Goal: Information Seeking & Learning: Learn about a topic

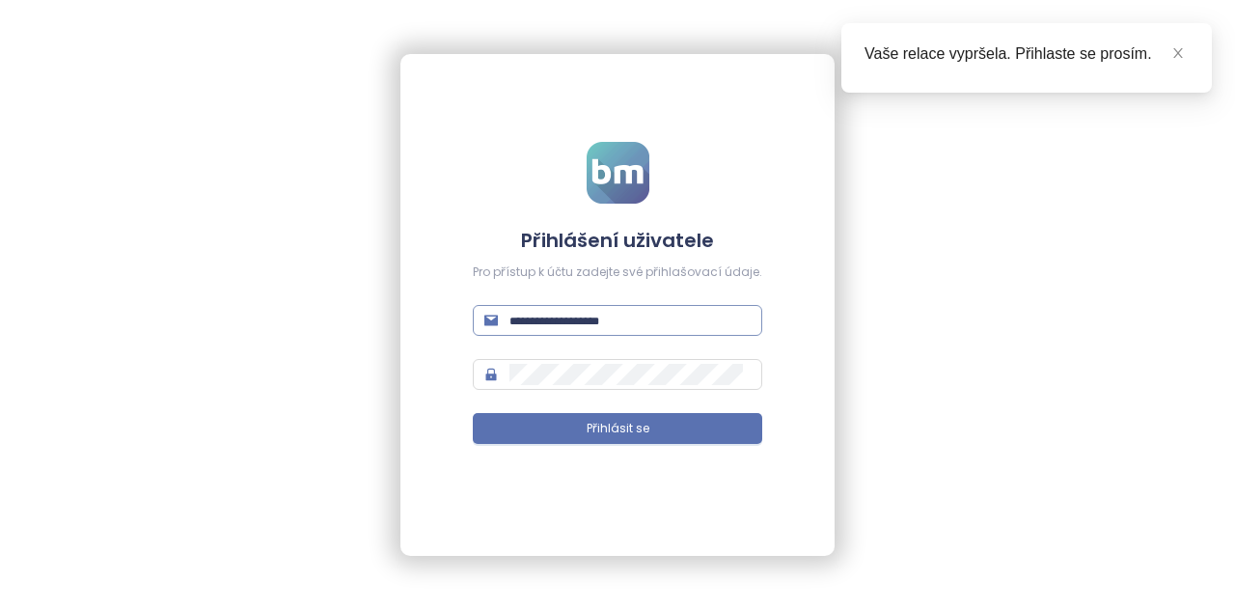
click at [660, 314] on input "text" at bounding box center [629, 320] width 241 height 21
type input "**********"
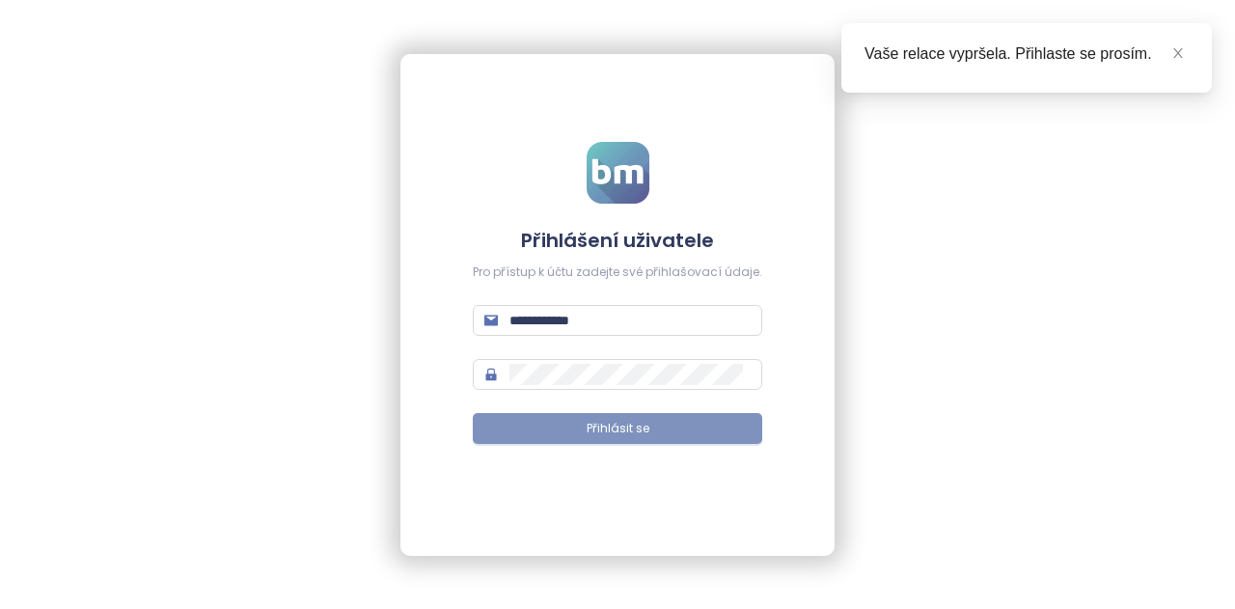
click at [618, 420] on span "Přihlásit se" at bounding box center [618, 429] width 63 height 18
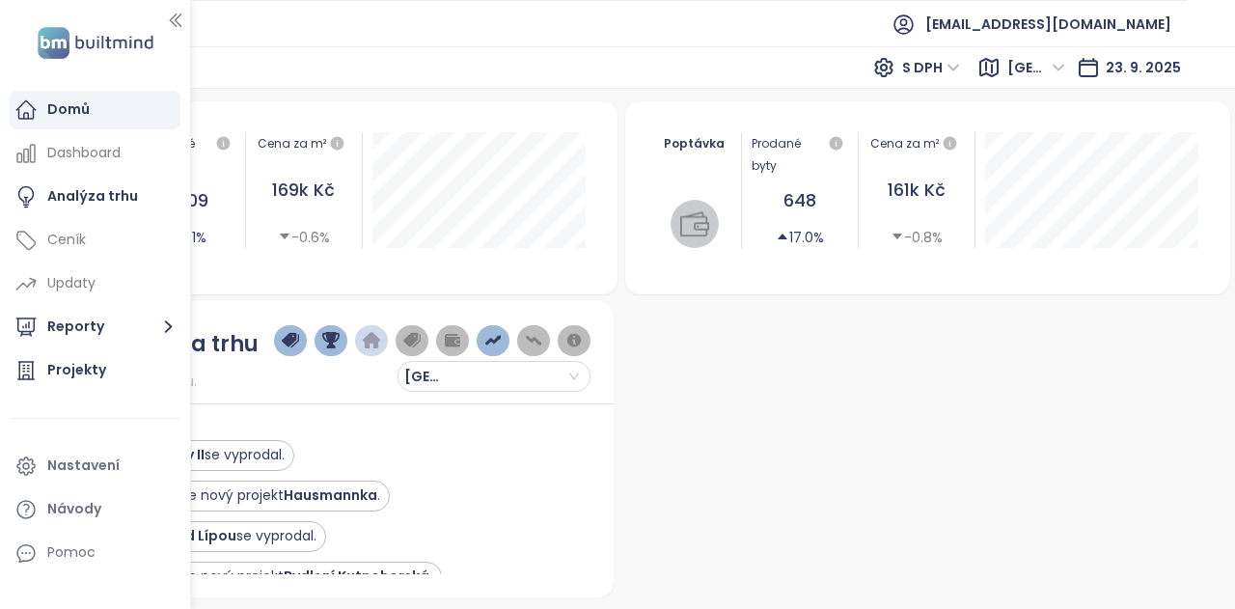
click at [179, 13] on icon "button" at bounding box center [175, 20] width 19 height 19
click at [174, 16] on icon "button" at bounding box center [175, 20] width 11 height 13
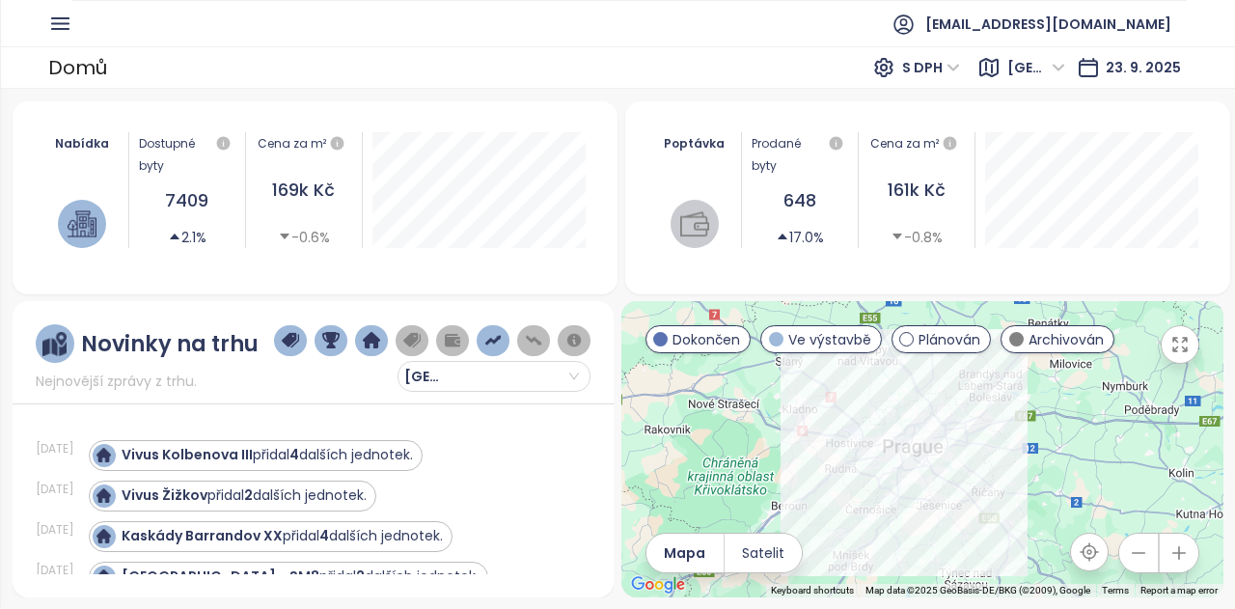
click at [1183, 566] on button "button" at bounding box center [1179, 553] width 39 height 39
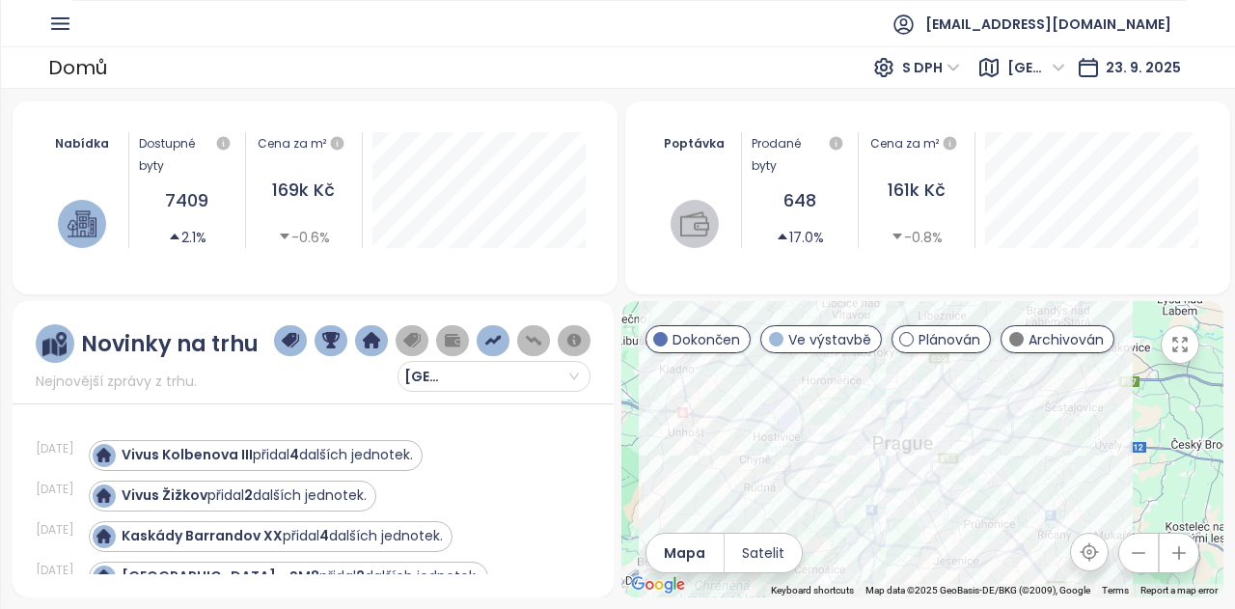
click at [1183, 555] on icon "button" at bounding box center [1178, 552] width 19 height 19
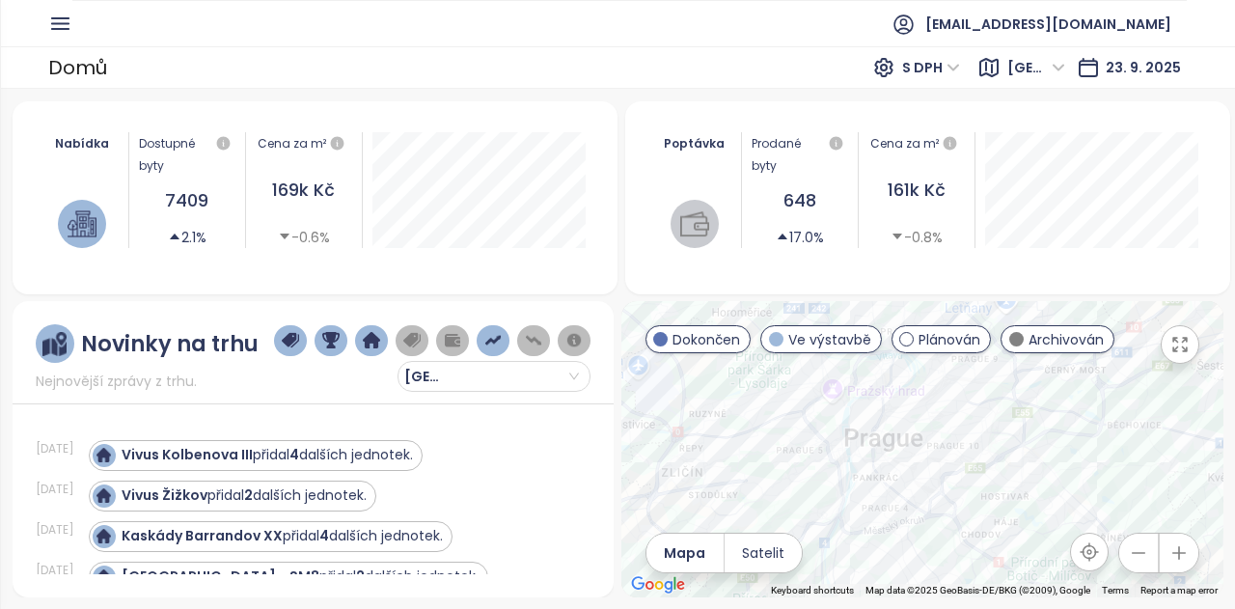
click at [1178, 544] on icon "button" at bounding box center [1178, 552] width 19 height 19
drag, startPoint x: 1040, startPoint y: 412, endPoint x: 1042, endPoint y: 465, distance: 53.1
click at [1042, 465] on div at bounding box center [922, 449] width 602 height 296
click at [1173, 545] on icon "button" at bounding box center [1178, 552] width 19 height 19
click at [1173, 543] on icon "button" at bounding box center [1178, 552] width 19 height 19
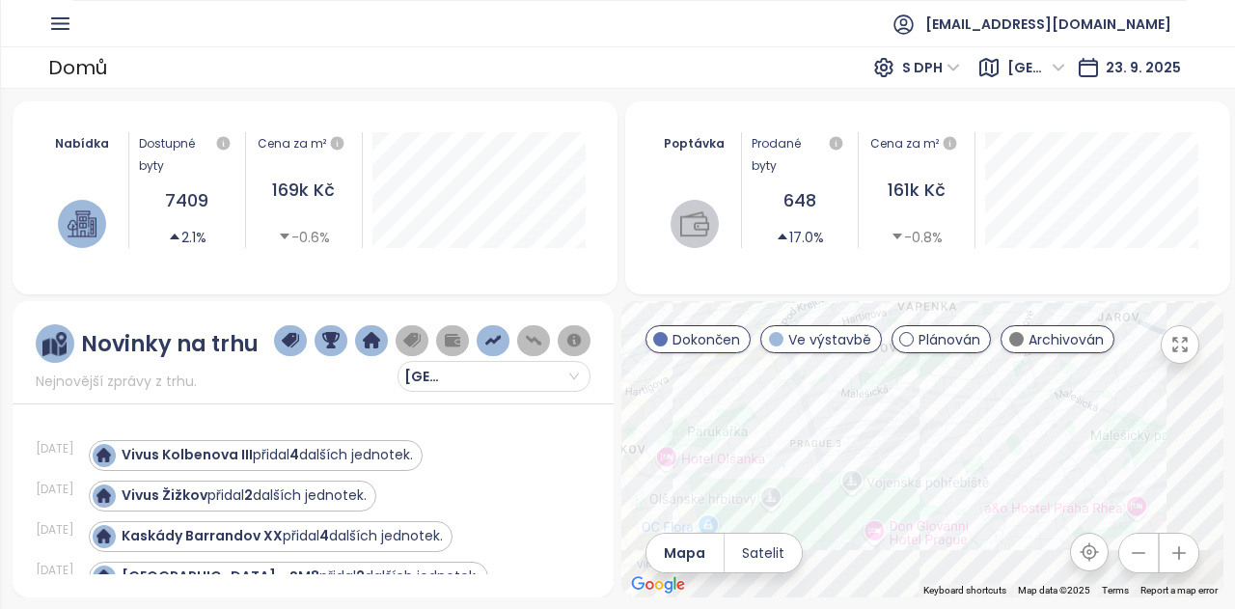
drag, startPoint x: 1149, startPoint y: 442, endPoint x: 969, endPoint y: 356, distance: 199.8
click at [973, 358] on div at bounding box center [922, 449] width 602 height 296
drag, startPoint x: 1007, startPoint y: 448, endPoint x: 949, endPoint y: 373, distance: 94.2
click at [953, 374] on div at bounding box center [922, 449] width 602 height 296
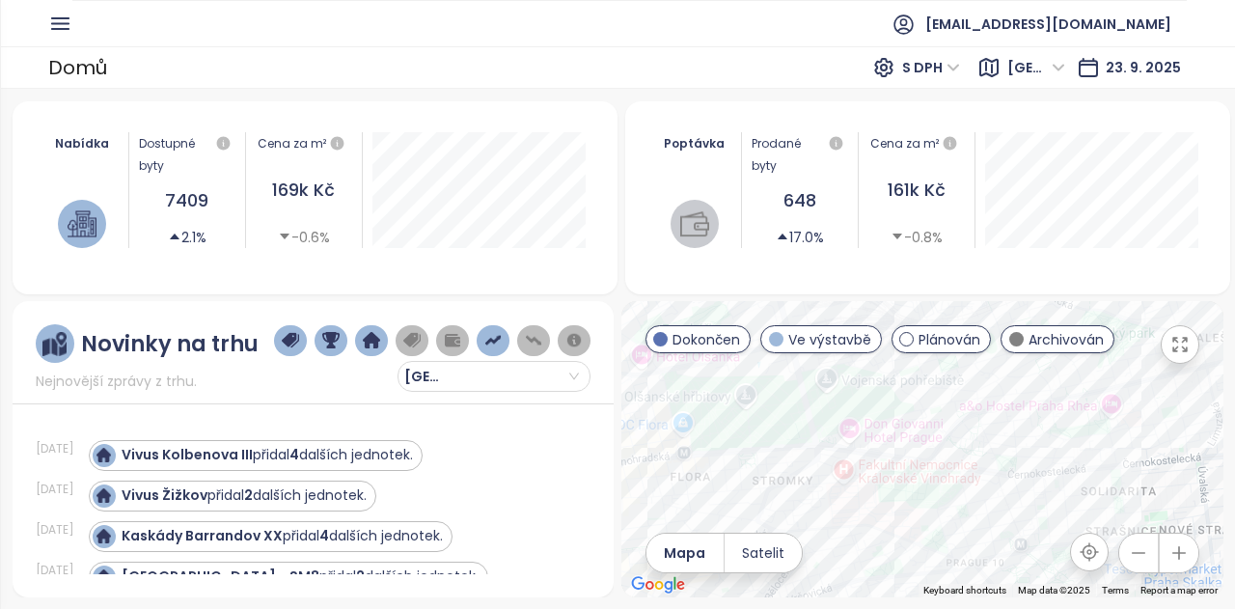
drag, startPoint x: 868, startPoint y: 443, endPoint x: 967, endPoint y: 441, distance: 98.4
click at [967, 441] on div at bounding box center [922, 449] width 602 height 296
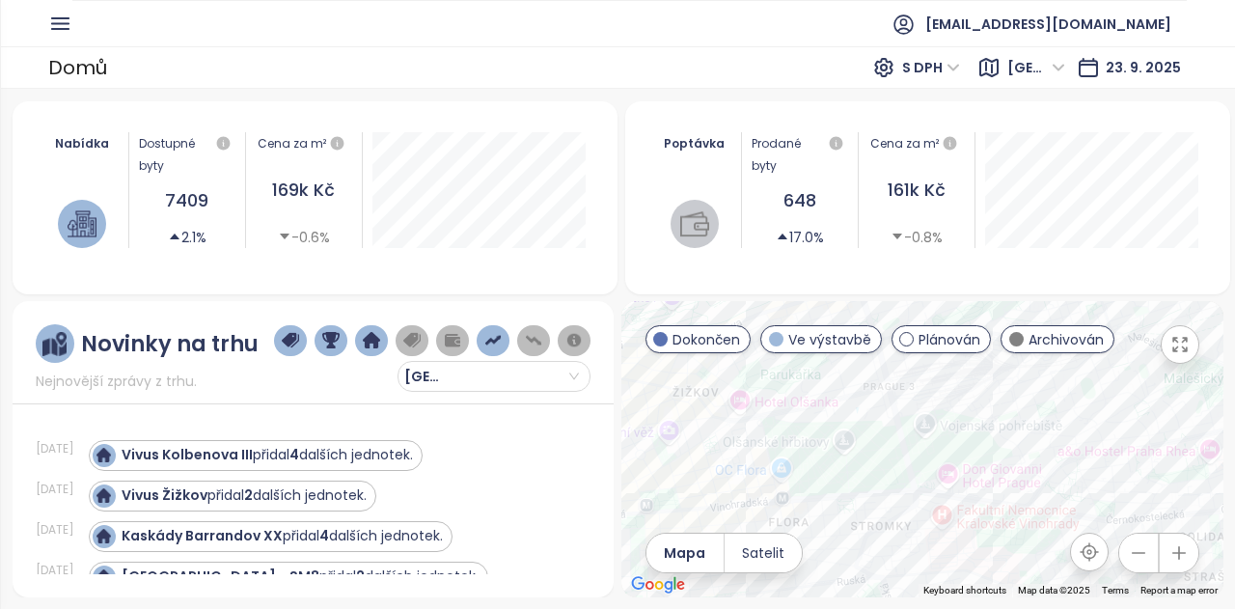
drag, startPoint x: 828, startPoint y: 393, endPoint x: 939, endPoint y: 458, distance: 128.9
click at [939, 458] on div at bounding box center [922, 449] width 602 height 296
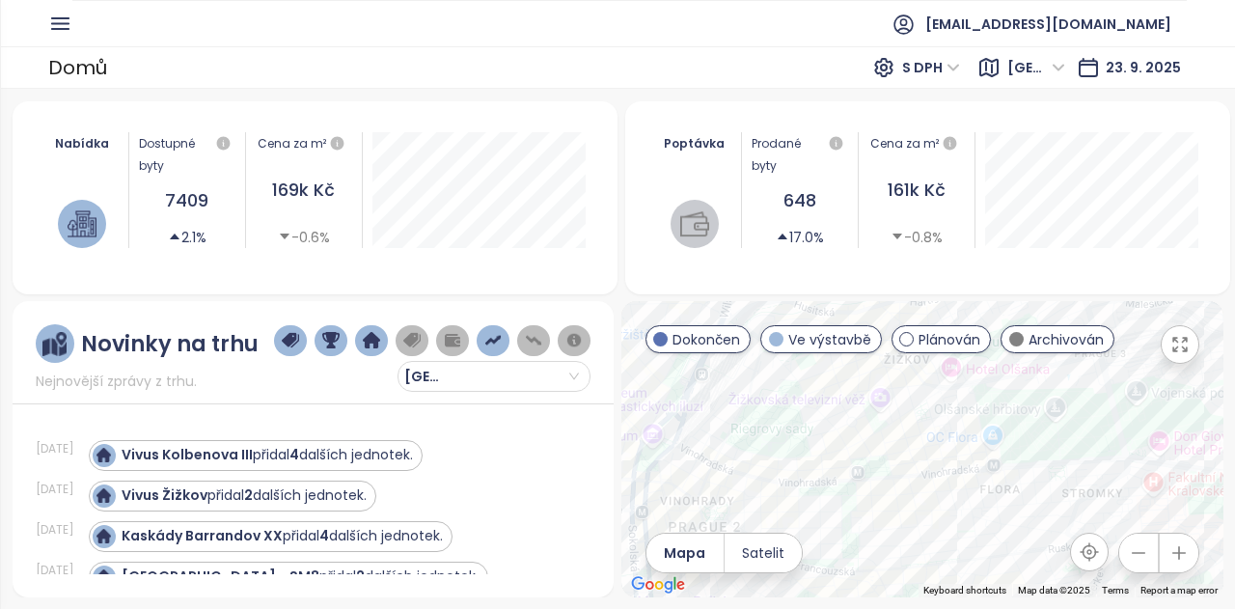
drag, startPoint x: 861, startPoint y: 414, endPoint x: 985, endPoint y: 368, distance: 132.8
click at [985, 368] on div at bounding box center [922, 449] width 602 height 296
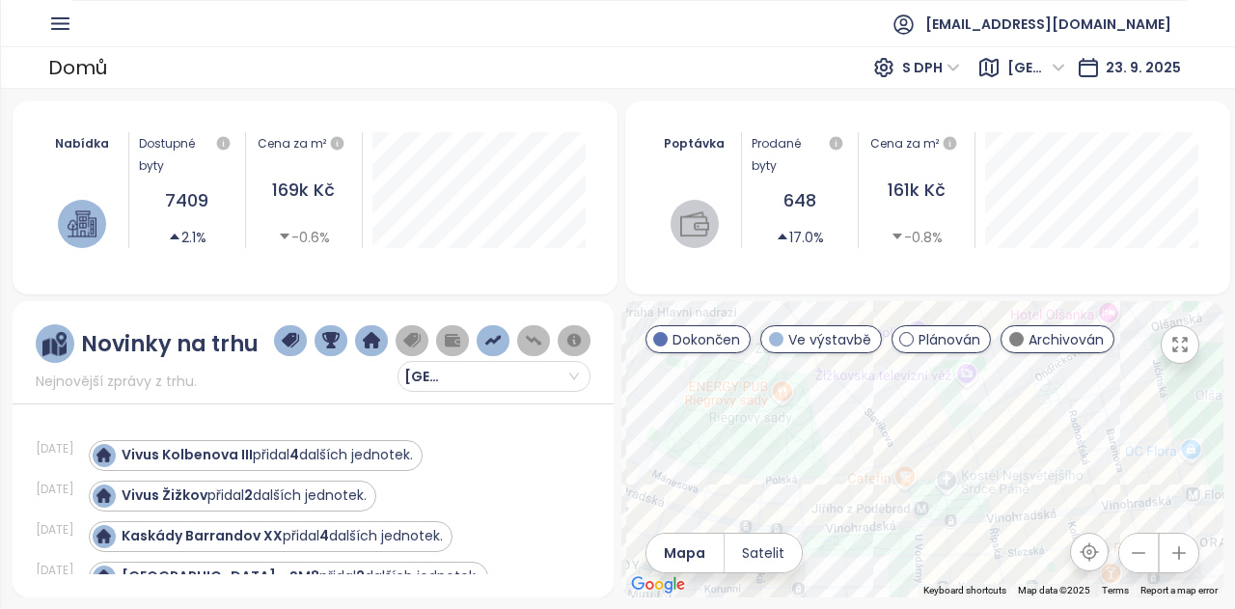
drag, startPoint x: 856, startPoint y: 433, endPoint x: 973, endPoint y: 437, distance: 116.8
click at [973, 437] on div at bounding box center [922, 449] width 602 height 296
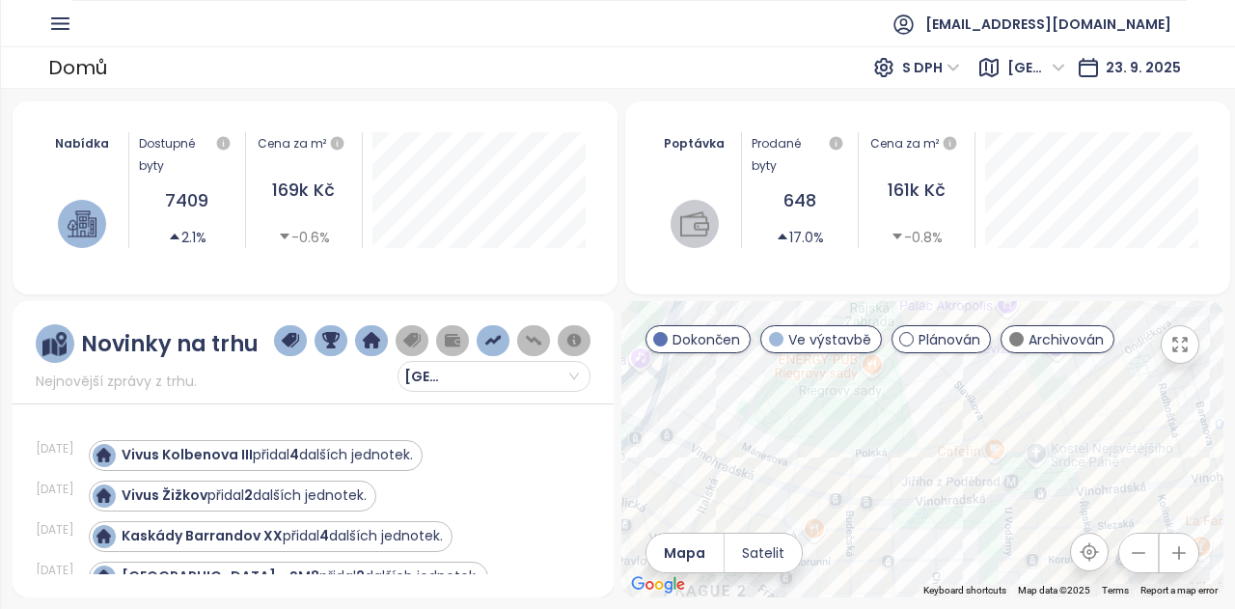
drag, startPoint x: 870, startPoint y: 397, endPoint x: 923, endPoint y: 375, distance: 57.2
click at [923, 375] on div at bounding box center [922, 449] width 602 height 296
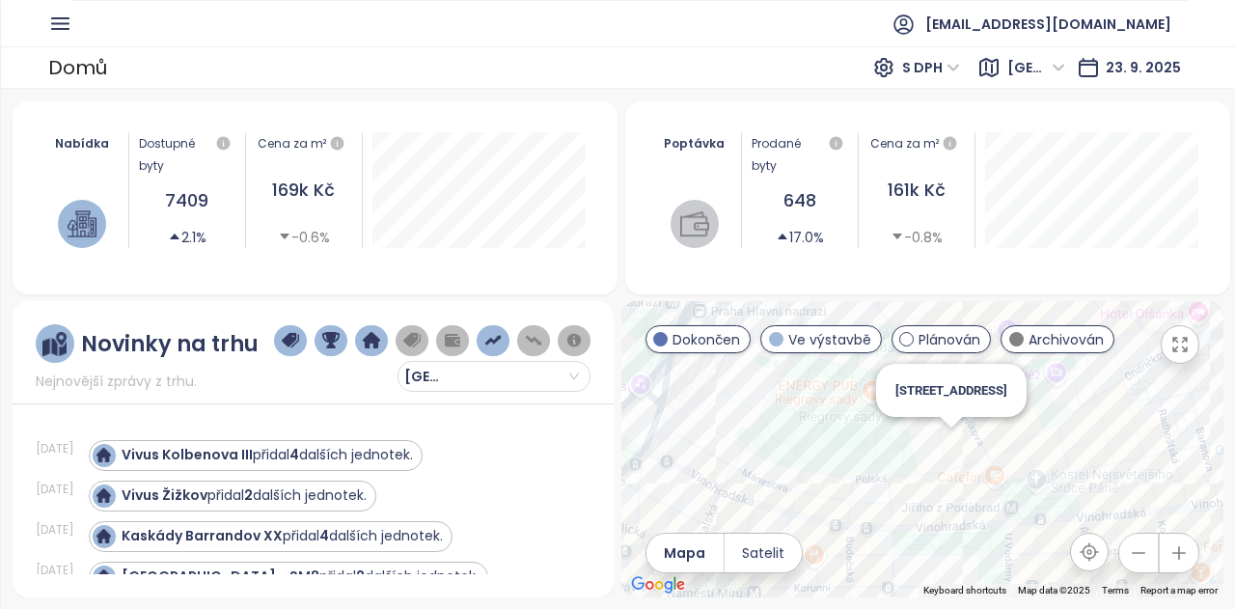
click at [951, 441] on div "[STREET_ADDRESS]" at bounding box center [922, 449] width 602 height 296
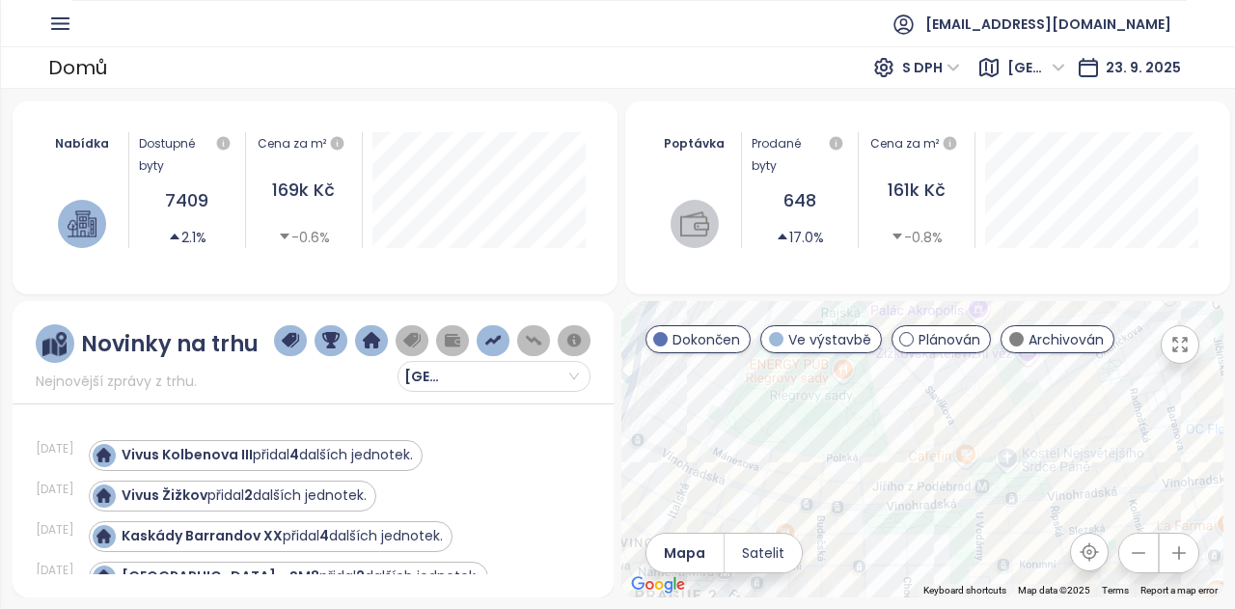
click at [1001, 437] on div at bounding box center [922, 449] width 602 height 296
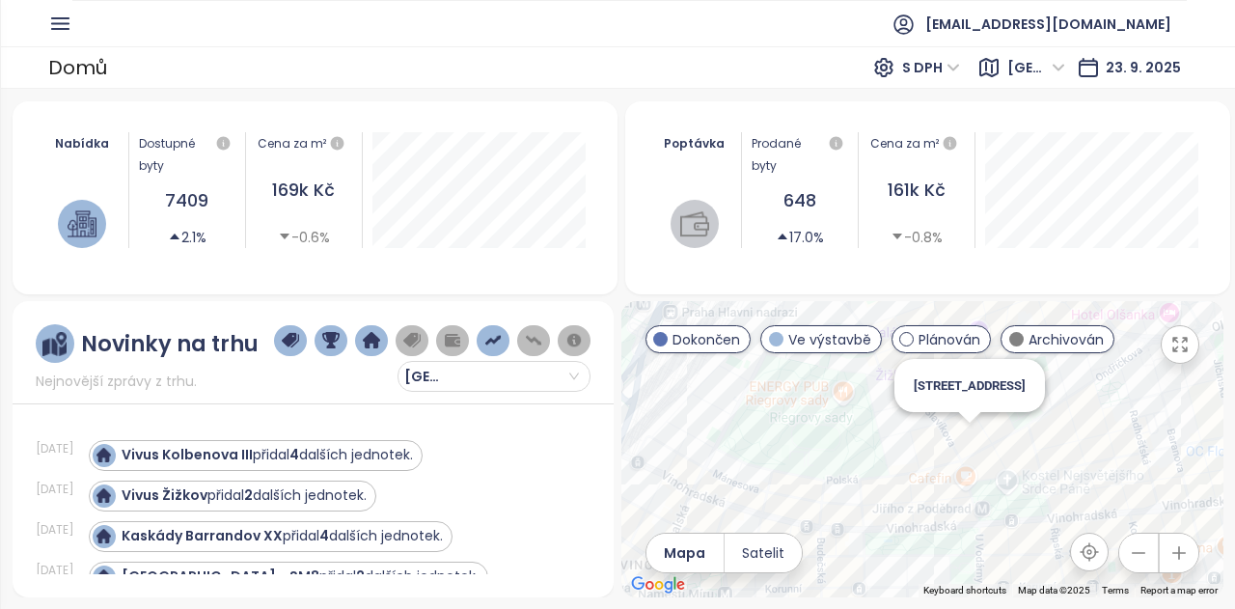
click at [969, 437] on div "[STREET_ADDRESS]" at bounding box center [922, 449] width 602 height 296
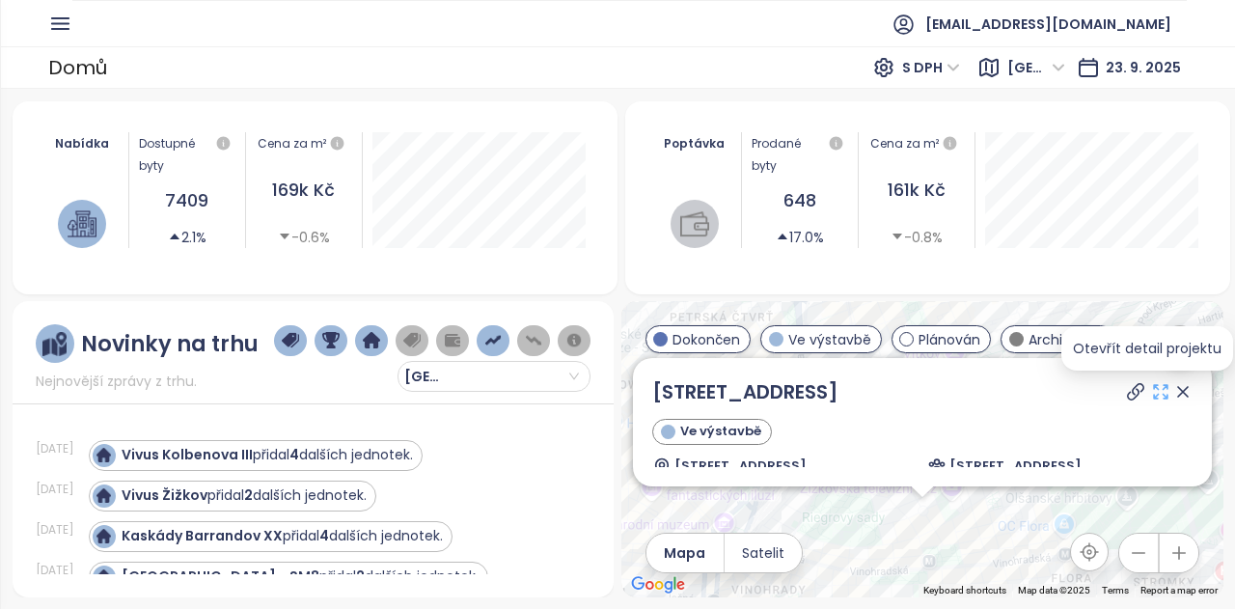
click at [1151, 391] on icon at bounding box center [1160, 391] width 19 height 19
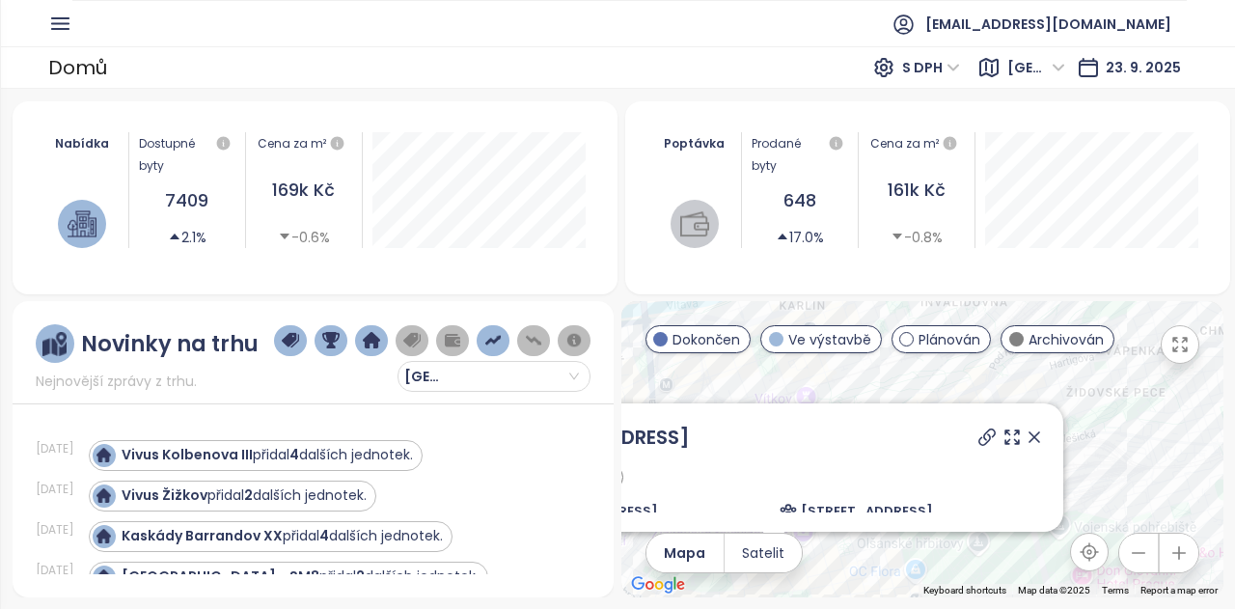
click at [1025, 431] on icon at bounding box center [1034, 436] width 19 height 19
click at [1019, 438] on div "Slavíkova 6 Ve výstavbě Slavíkova 1571/6, [STREET_ADDRESS] 3, [GEOGRAPHIC_DATA]…" at bounding box center [922, 449] width 602 height 296
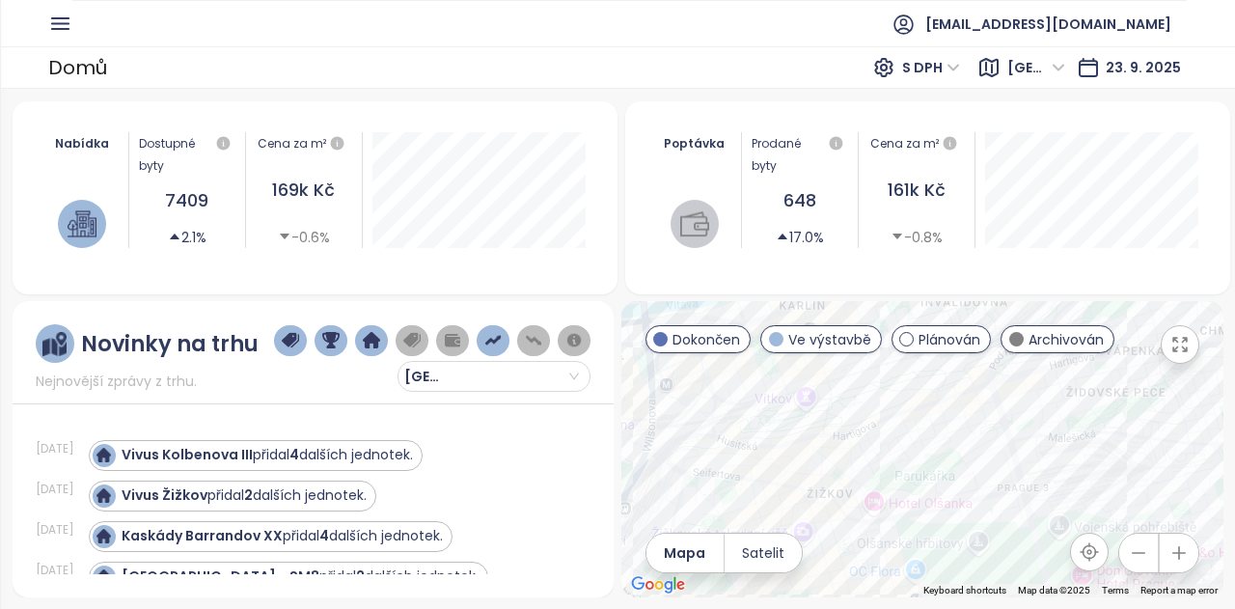
drag, startPoint x: 1173, startPoint y: 416, endPoint x: 1181, endPoint y: 406, distance: 12.4
click at [1176, 414] on div at bounding box center [922, 449] width 602 height 296
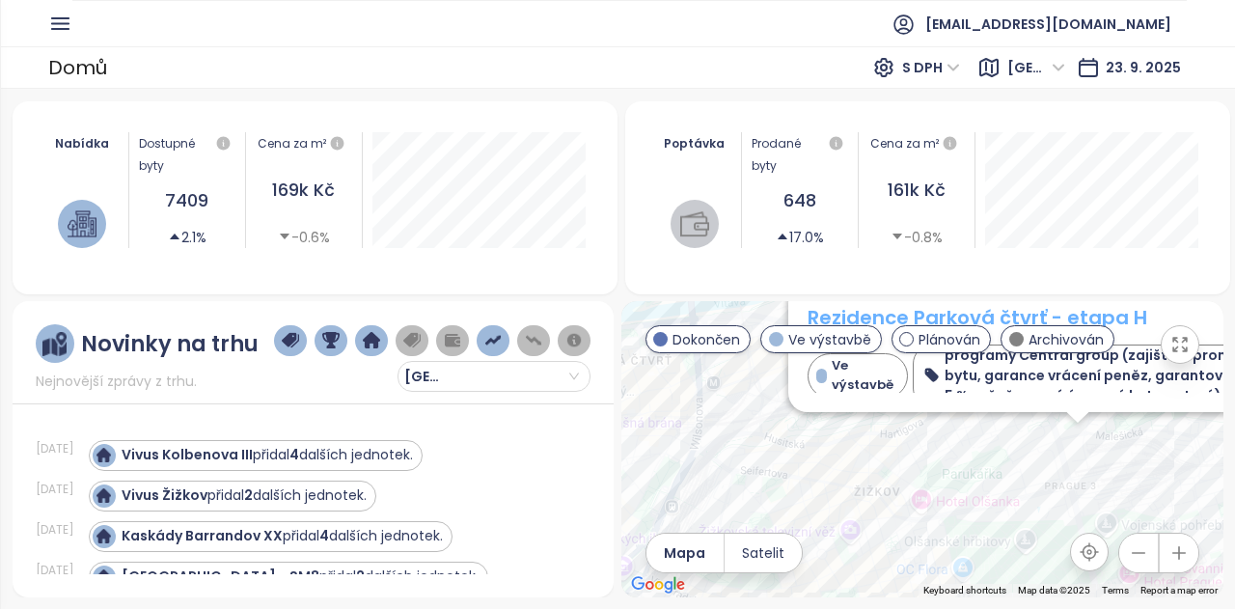
drag, startPoint x: 730, startPoint y: 454, endPoint x: 880, endPoint y: 390, distance: 162.9
click at [880, 390] on div "Rezidence Parková čtvrť - etapa H Ve výstavbě programy Central group (zajištění…" at bounding box center [922, 449] width 602 height 296
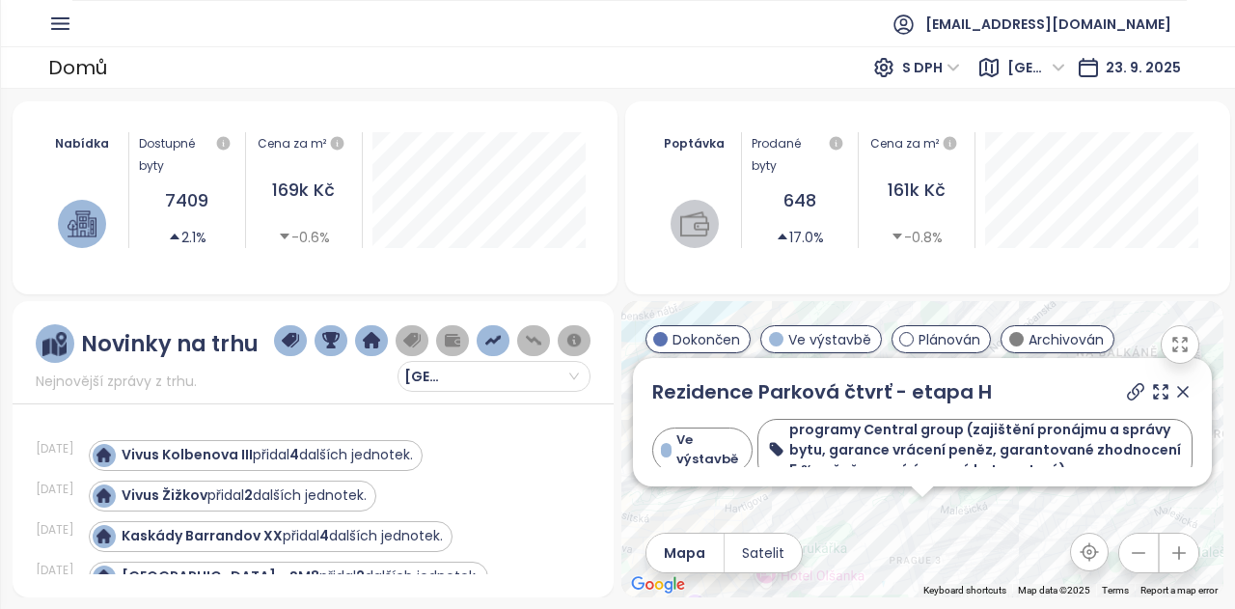
click at [872, 503] on div "Rezidence Parková čtvrť - etapa H Ve výstavbě programy Central group (zajištění…" at bounding box center [922, 449] width 602 height 296
click at [863, 506] on div "Rezidence Parková čtvrť - etapa H Ve výstavbě programy Central group (zajištění…" at bounding box center [922, 449] width 602 height 296
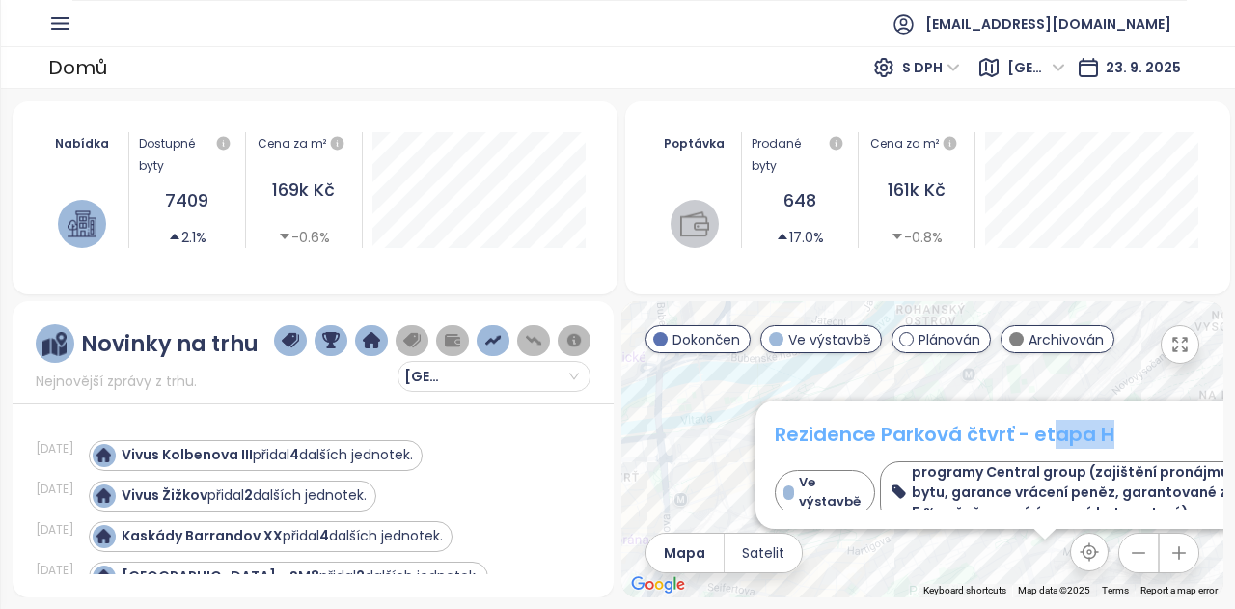
drag, startPoint x: 1115, startPoint y: 425, endPoint x: 1046, endPoint y: 427, distance: 69.5
click at [1046, 427] on div "Rezidence Parková čtvrť - etapa H" at bounding box center [1045, 434] width 540 height 29
click at [1125, 425] on div "Rezidence Parková čtvrť - etapa H" at bounding box center [1045, 434] width 540 height 29
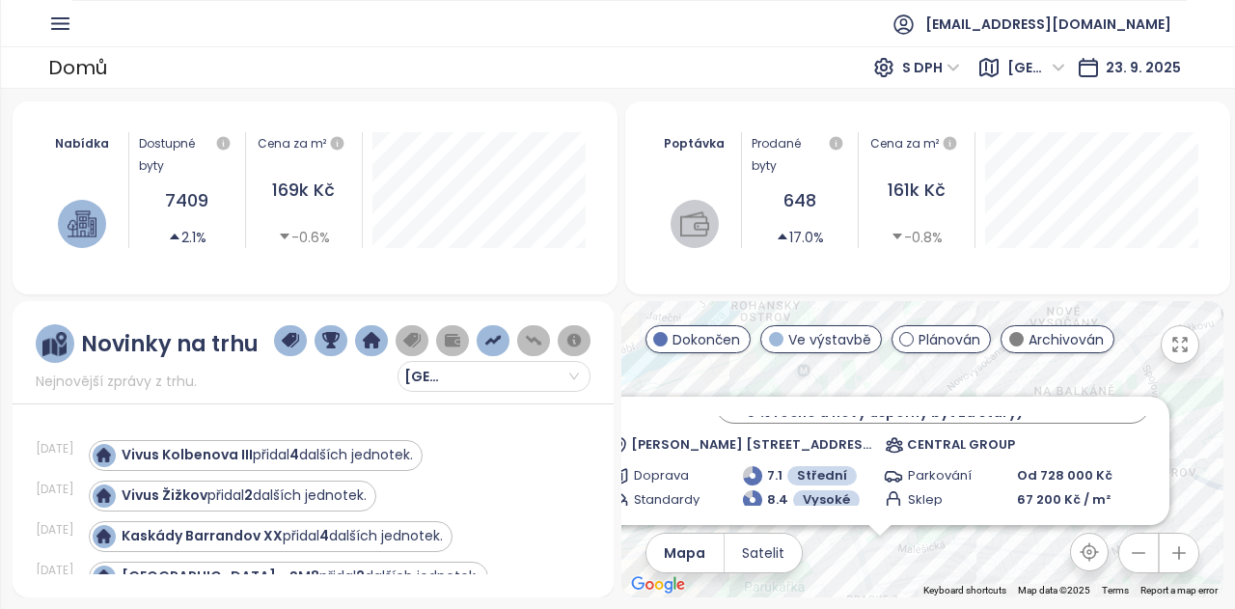
drag, startPoint x: 949, startPoint y: 562, endPoint x: 891, endPoint y: 508, distance: 79.9
click at [787, 556] on div "← Move left → Move right ↑ Move up ↓ Move down + Zoom in - Zoom out Home Jump l…" at bounding box center [922, 449] width 602 height 296
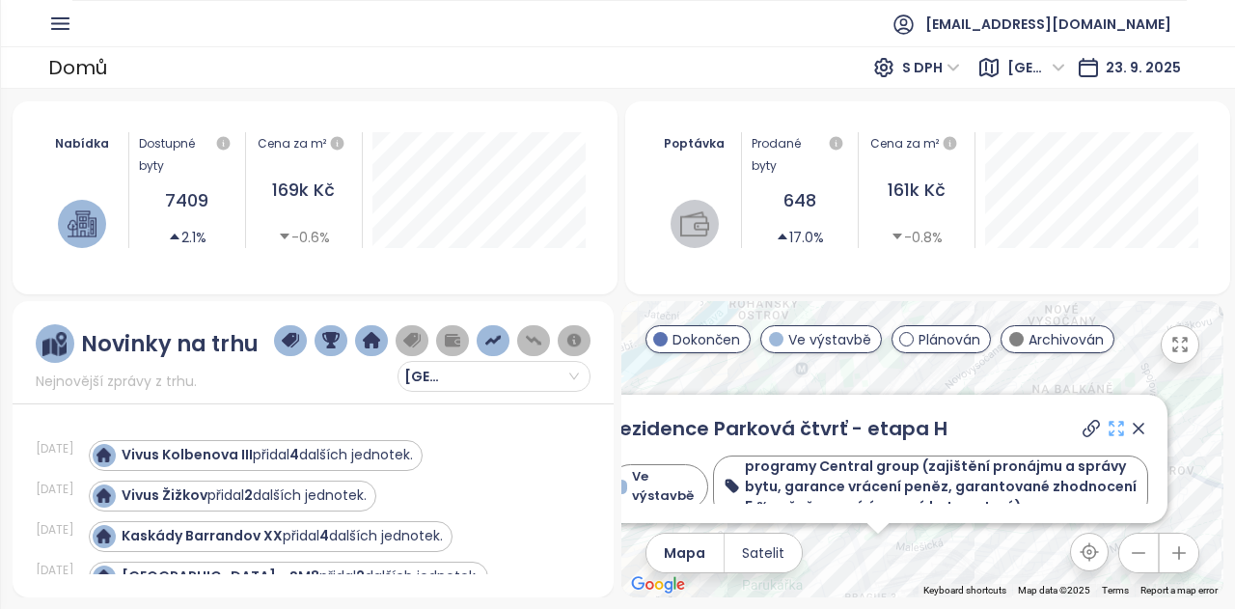
click at [1109, 429] on icon at bounding box center [1116, 428] width 19 height 19
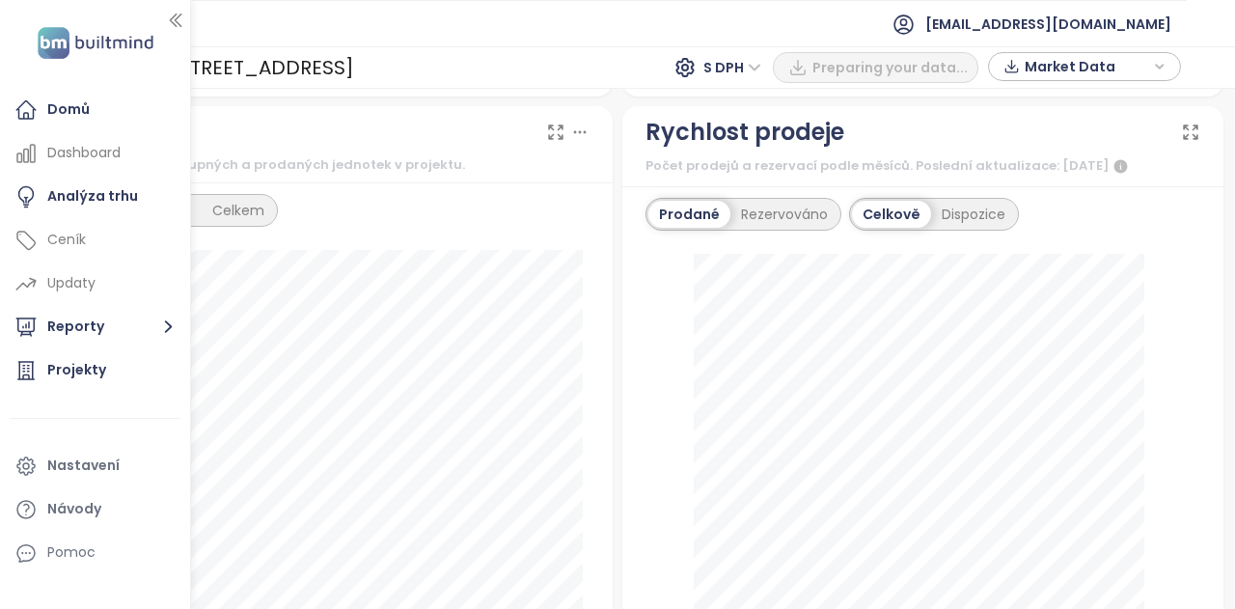
scroll to position [675, 0]
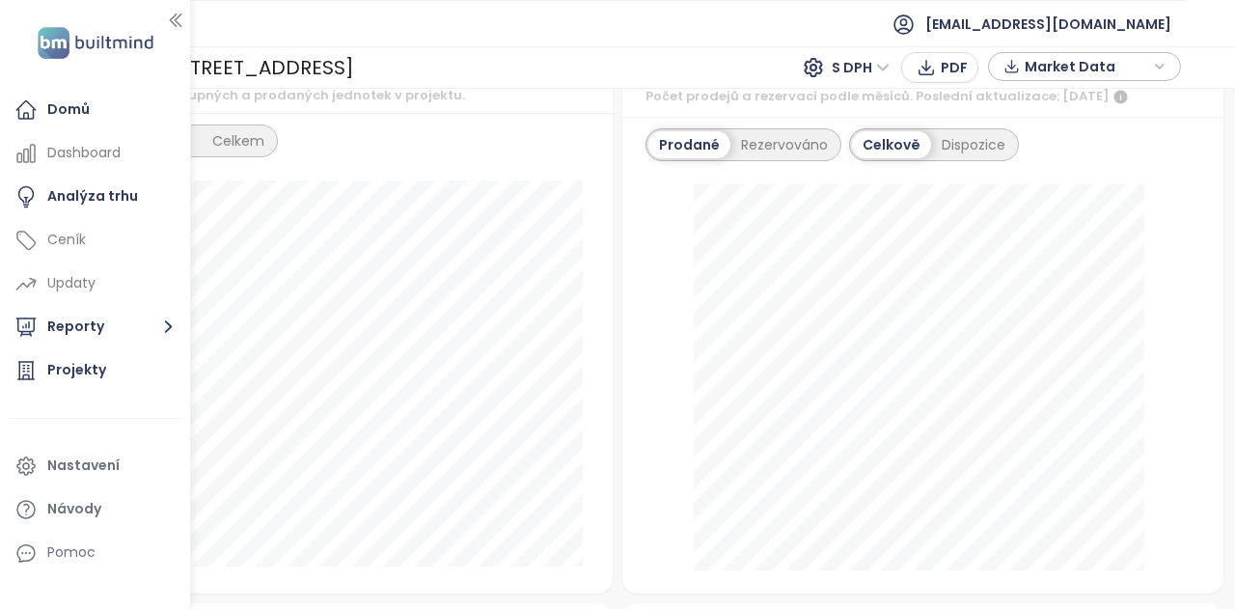
click at [164, 20] on div at bounding box center [95, 42] width 167 height 55
click at [178, 14] on icon "button" at bounding box center [175, 20] width 19 height 19
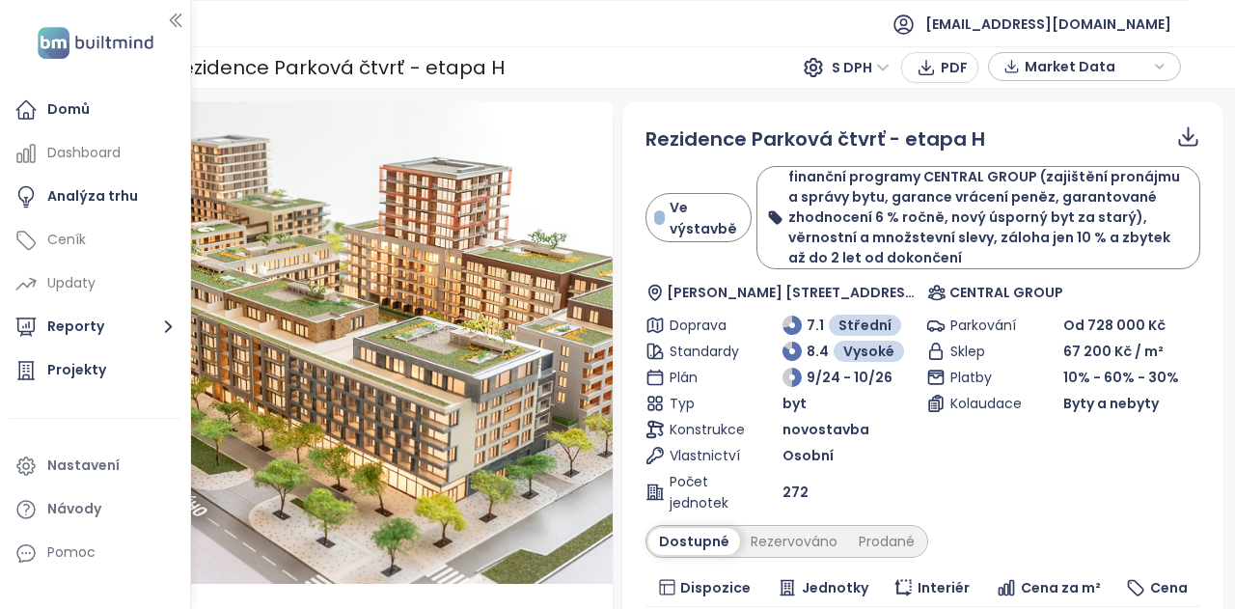
click at [652, 82] on div "Projekty / Rezidence Parková čtvrť - etapa H S DPH PDF Market Data" at bounding box center [617, 67] width 1235 height 42
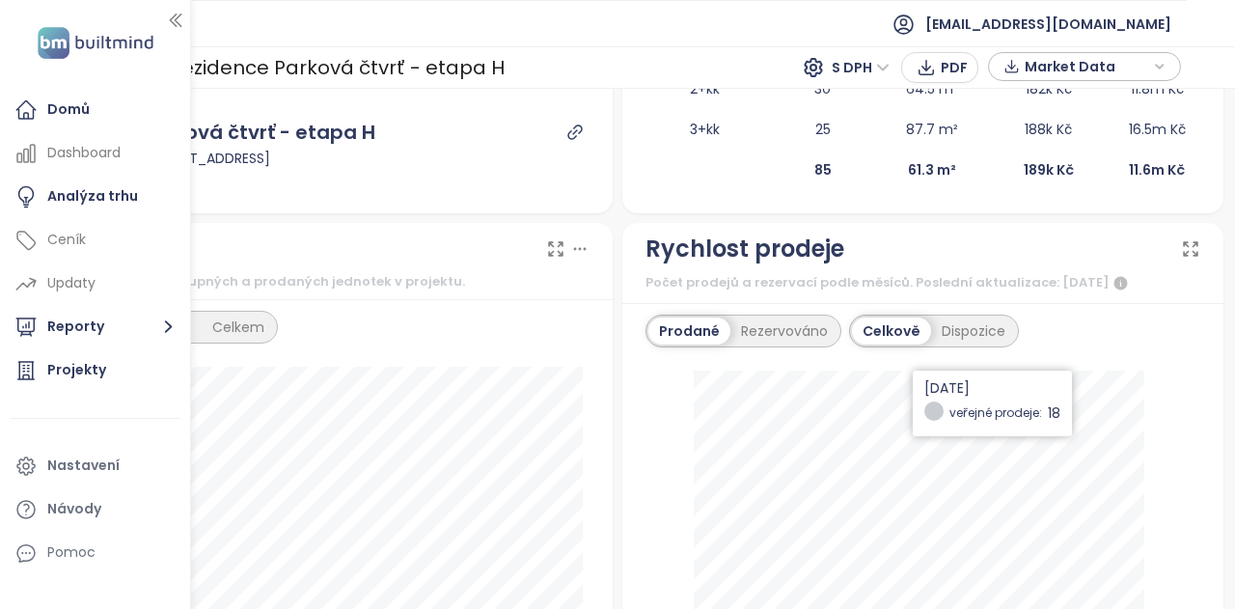
scroll to position [386, 0]
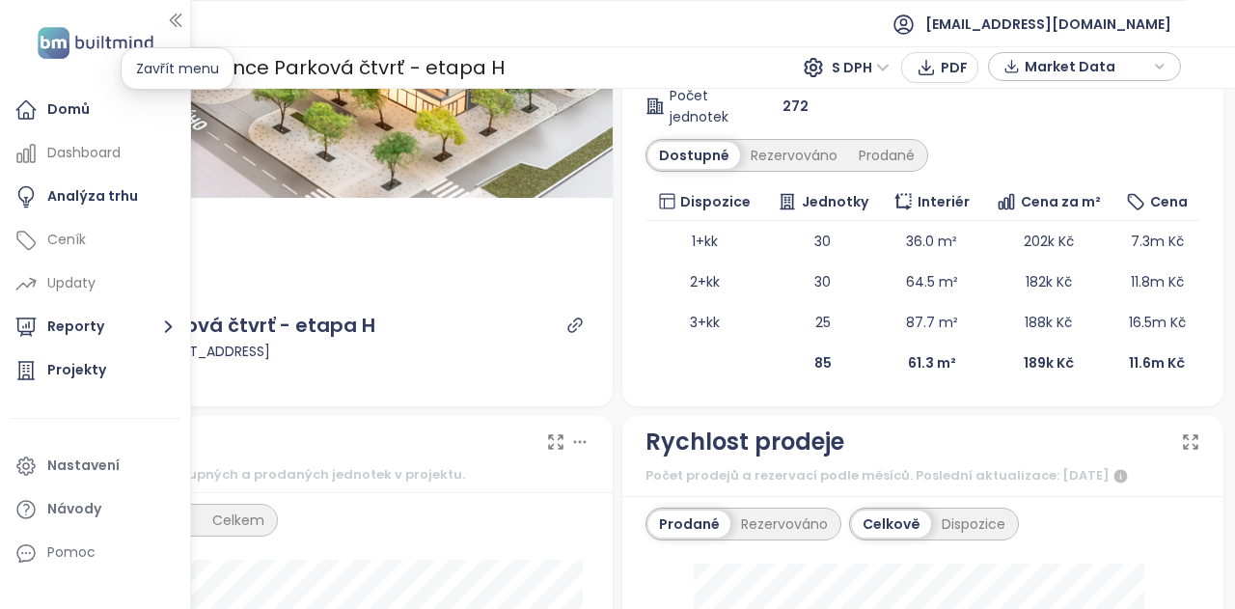
click at [170, 20] on icon "button" at bounding box center [175, 20] width 11 height 13
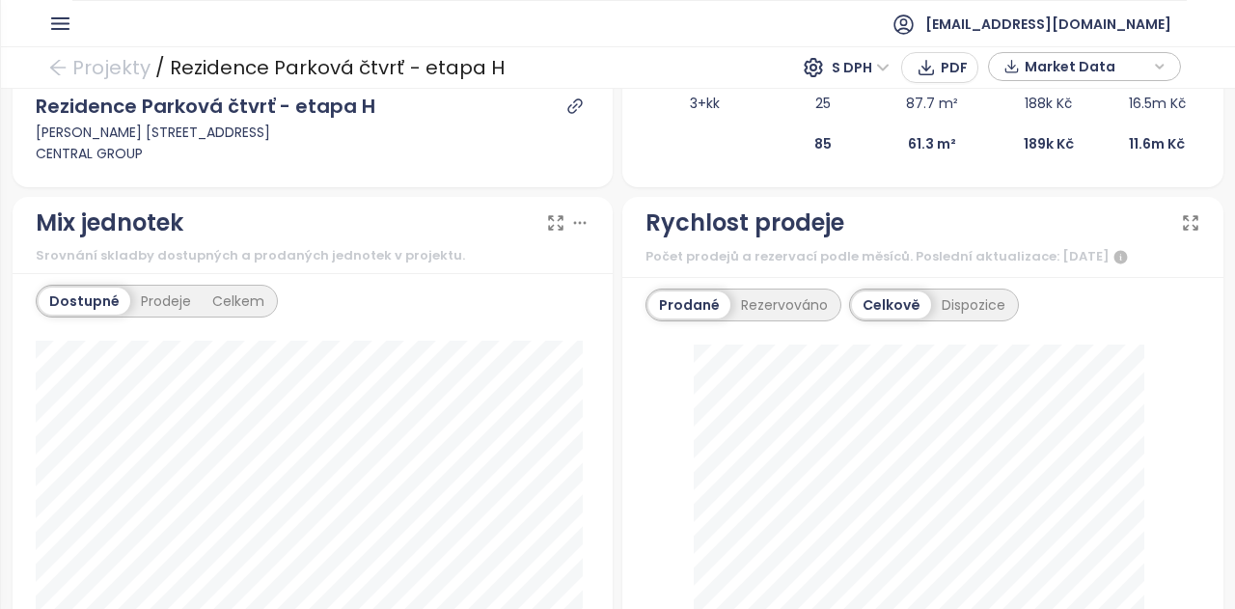
scroll to position [868, 0]
